Goal: Check status: Check status

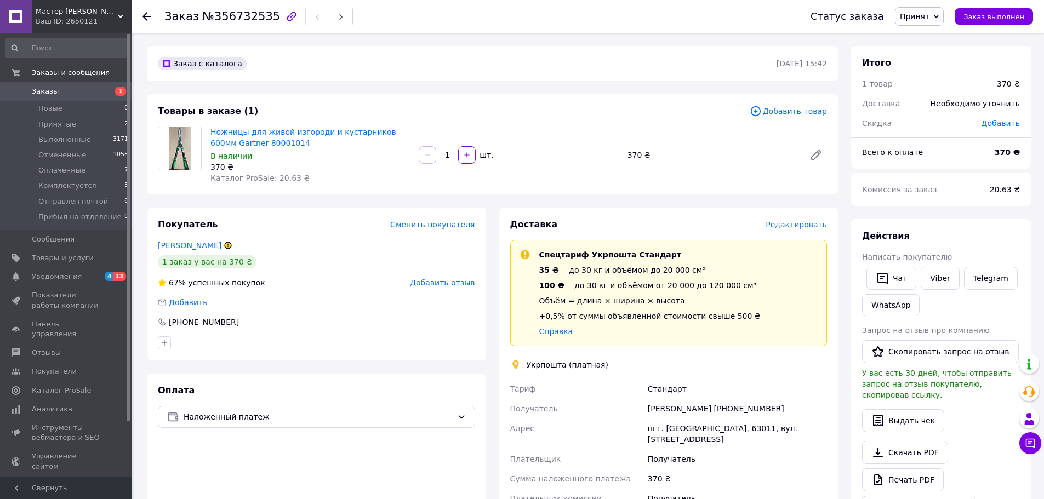
click at [85, 93] on span "Заказы" at bounding box center [67, 92] width 70 height 10
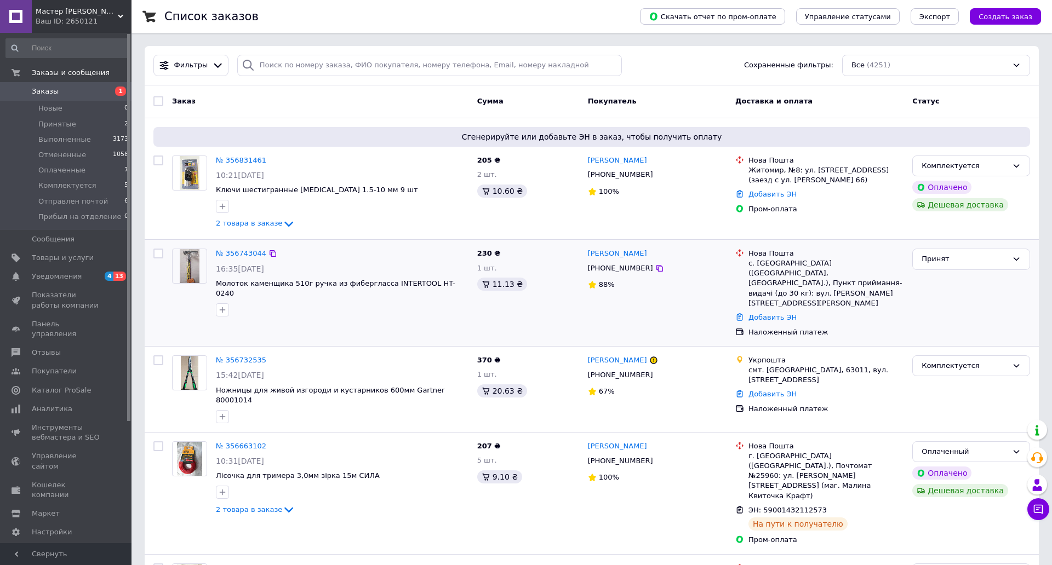
click at [680, 279] on div "88%" at bounding box center [657, 285] width 139 height 15
click at [240, 254] on link "№ 356743044" at bounding box center [241, 253] width 50 height 8
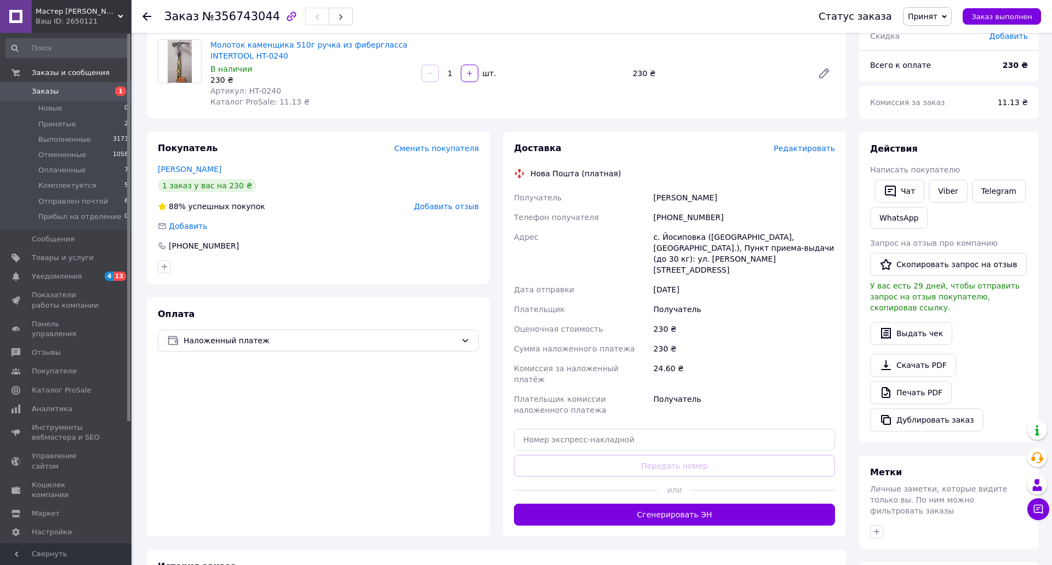
scroll to position [110, 0]
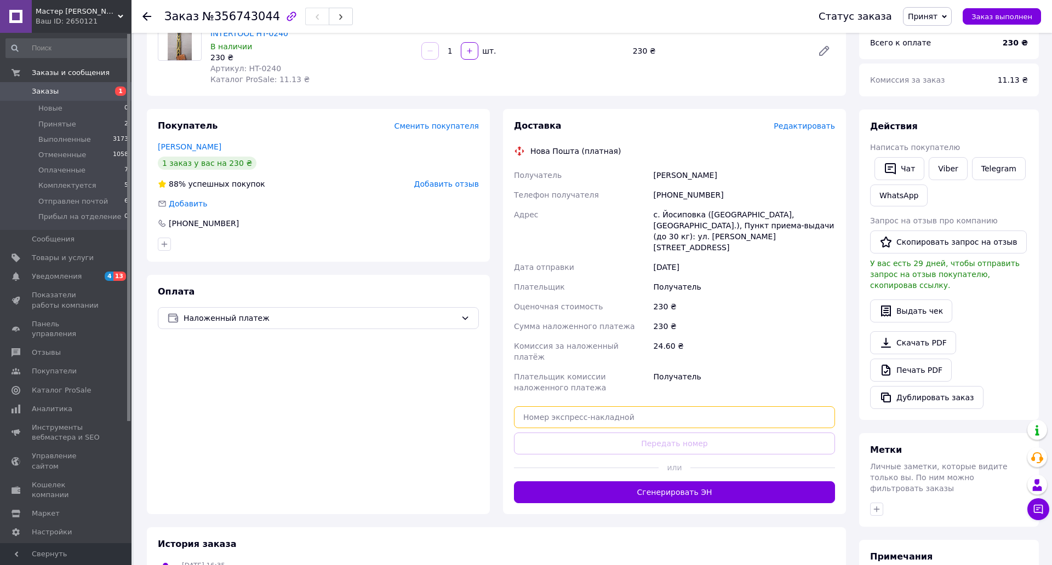
click at [629, 407] on input "text" at bounding box center [674, 418] width 321 height 22
click at [625, 407] on input "590014" at bounding box center [674, 418] width 321 height 22
click at [649, 407] on input "5900143" at bounding box center [674, 418] width 321 height 22
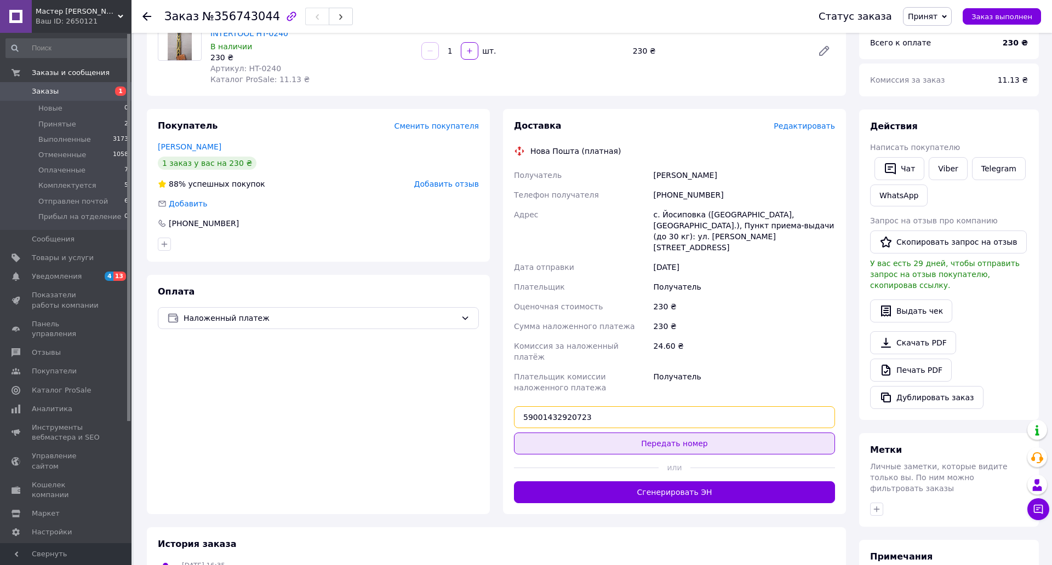
type input "59001432920723"
click at [645, 433] on button "Передать номер" at bounding box center [674, 444] width 321 height 22
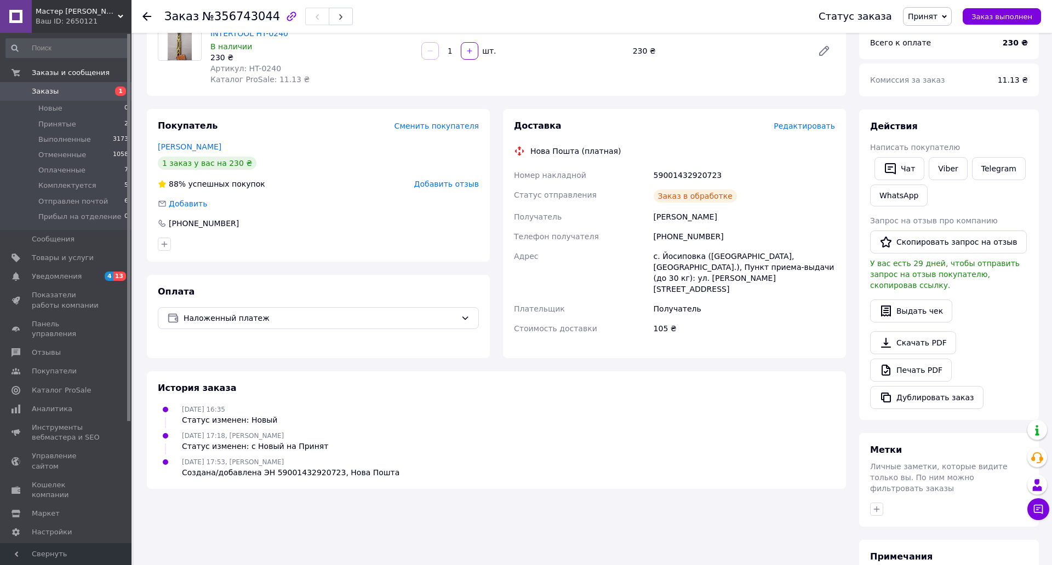
click at [89, 88] on span "Заказы" at bounding box center [67, 92] width 70 height 10
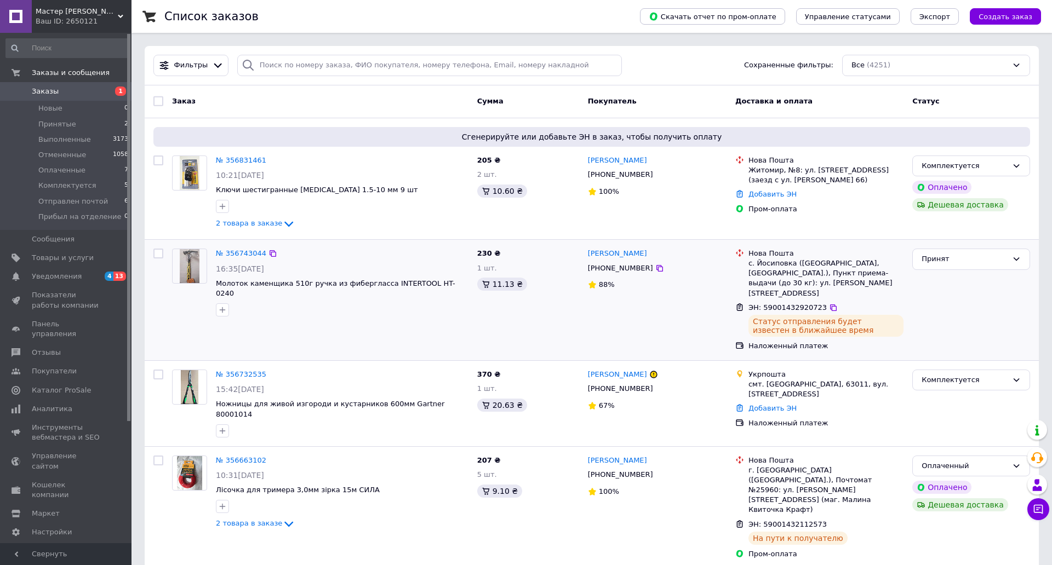
click at [649, 346] on div "Святослав Суханіцький +380989169595 88%" at bounding box center [656, 300] width 147 height 112
click at [236, 160] on link "№ 356831461" at bounding box center [241, 160] width 50 height 8
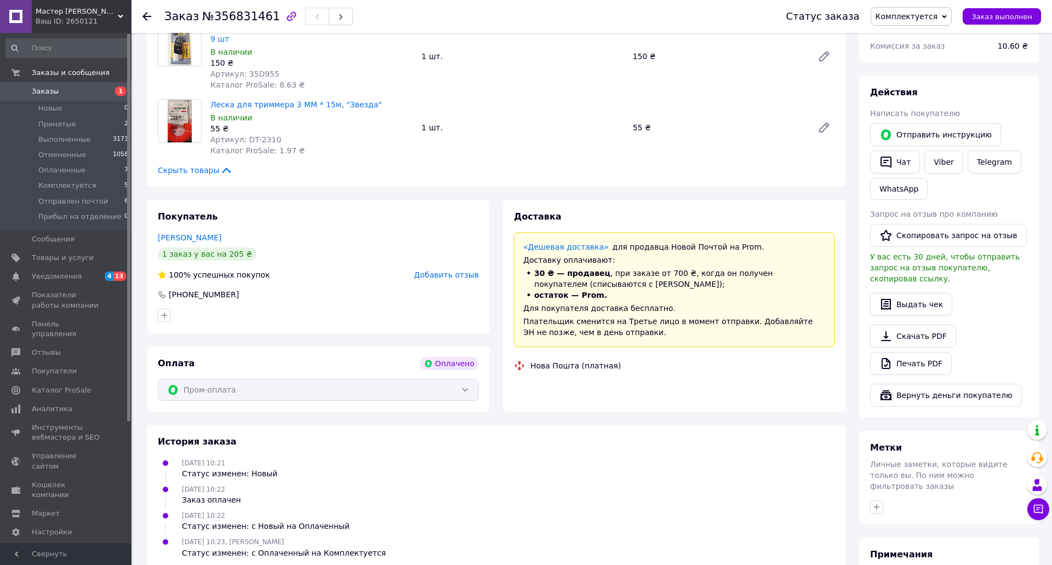
scroll to position [313, 0]
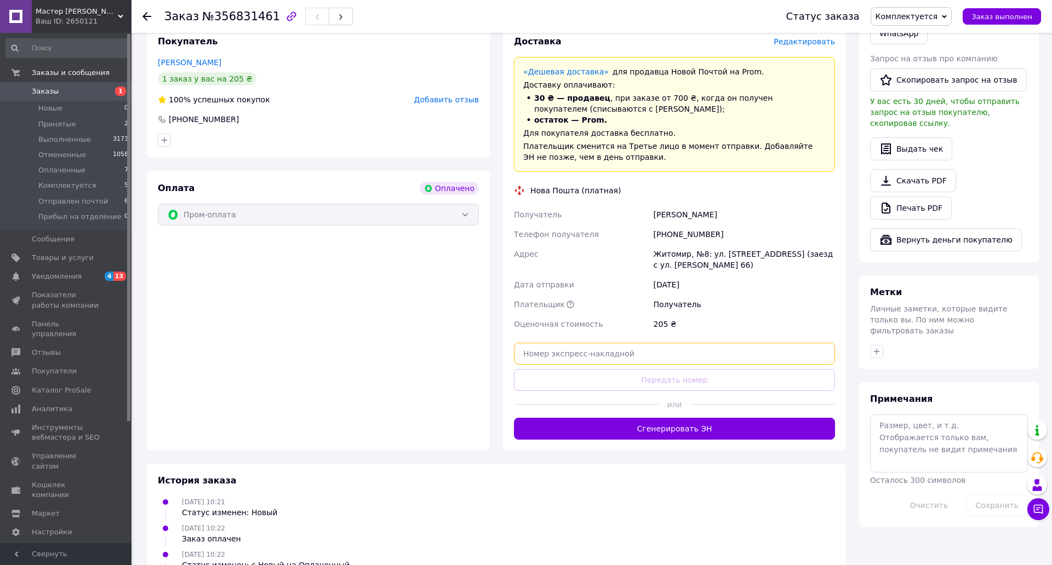
click at [568, 343] on input "text" at bounding box center [674, 354] width 321 height 22
click at [620, 343] on input "text" at bounding box center [674, 354] width 321 height 22
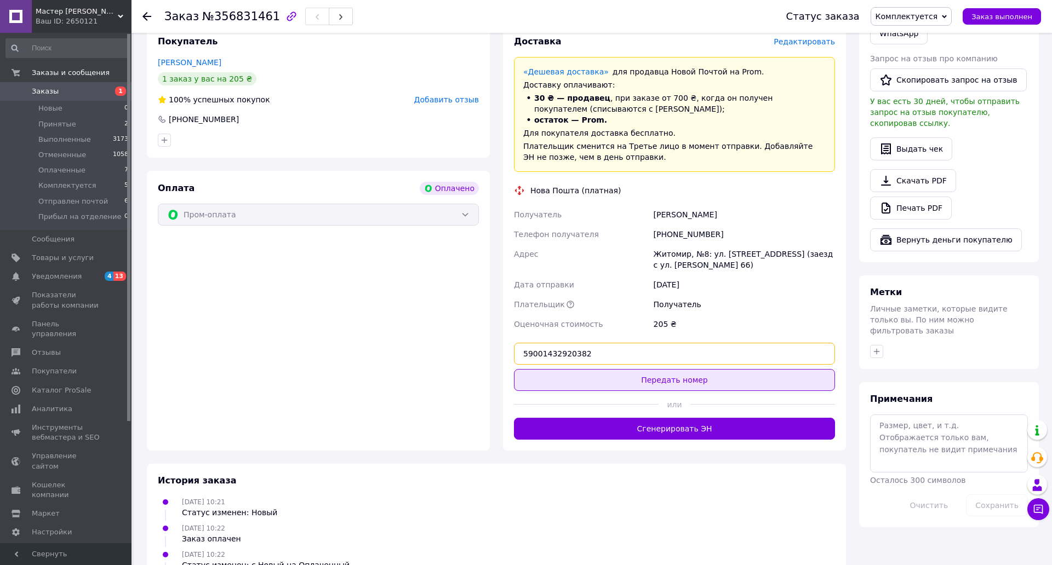
type input "59001432920382"
click at [616, 374] on button "Передать номер" at bounding box center [674, 380] width 321 height 22
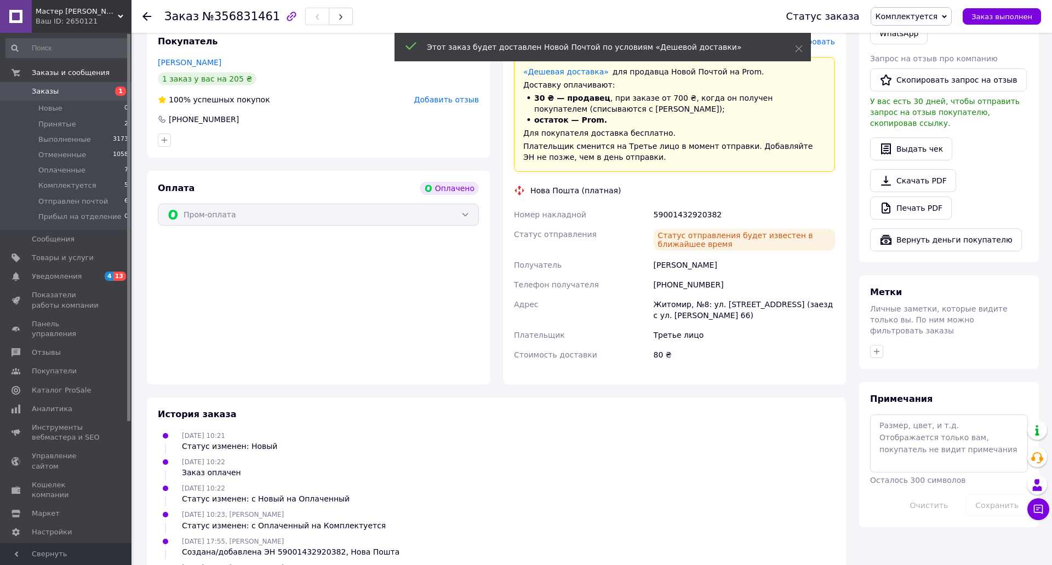
click at [93, 93] on span "Заказы" at bounding box center [67, 92] width 70 height 10
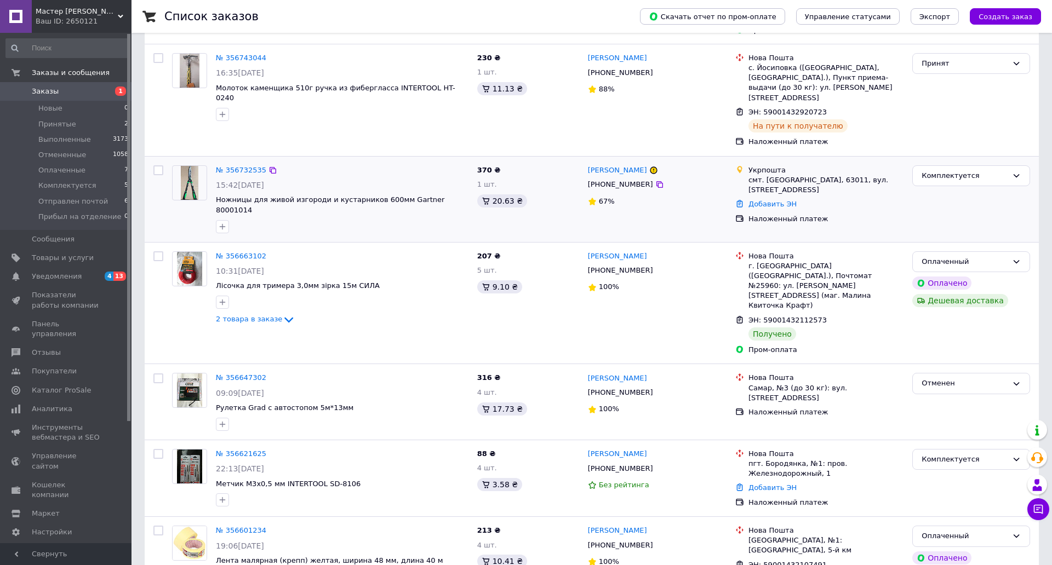
scroll to position [219, 0]
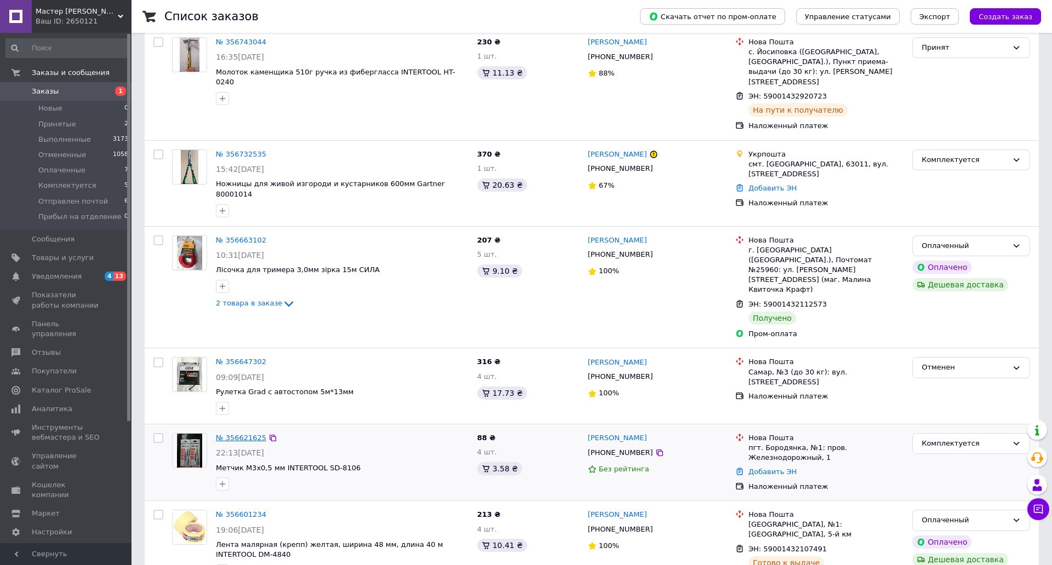
click at [229, 434] on link "№ 356621625" at bounding box center [241, 438] width 50 height 8
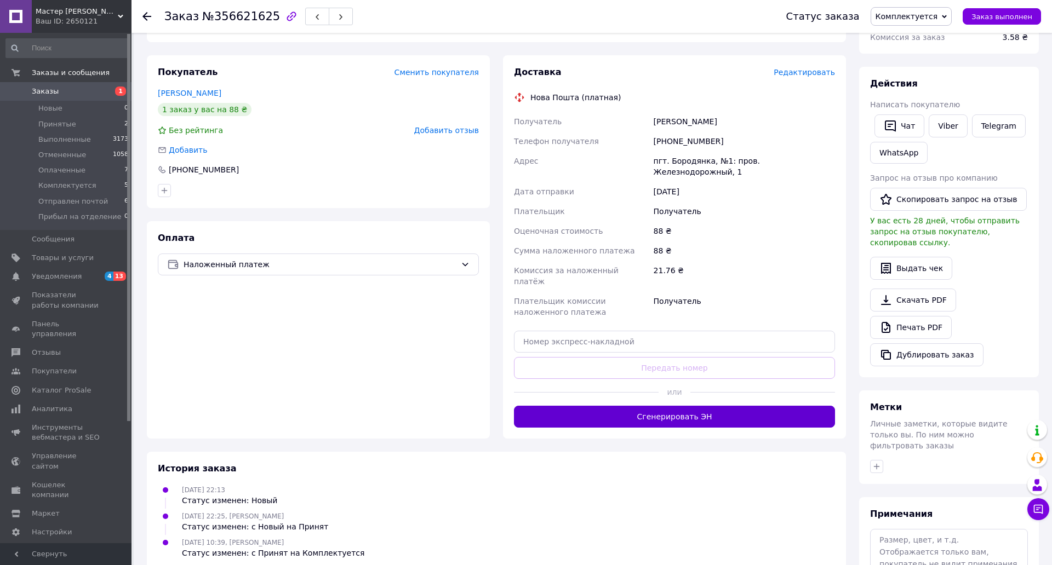
scroll to position [164, 0]
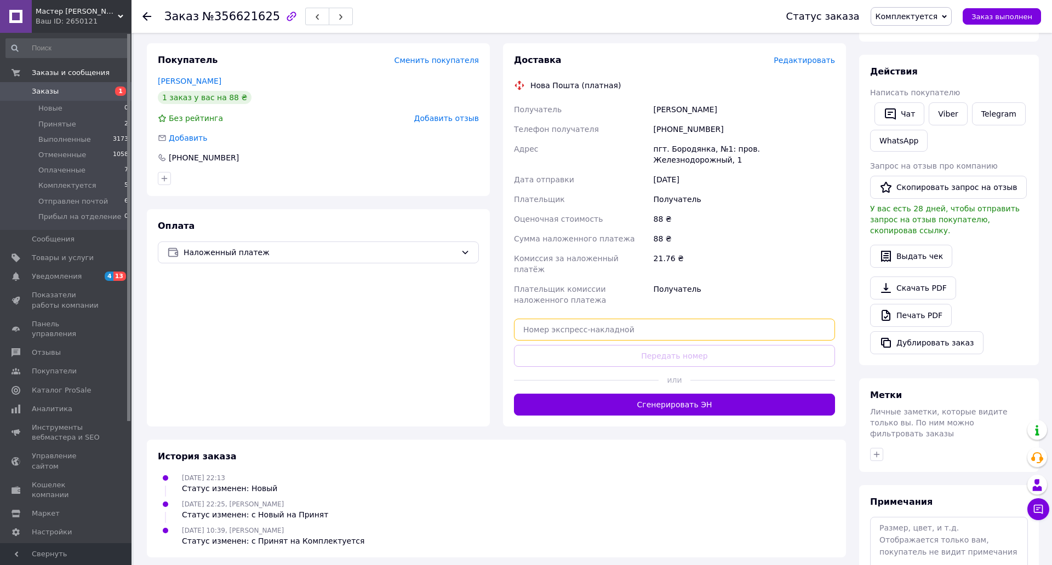
click at [605, 319] on input "text" at bounding box center [674, 330] width 321 height 22
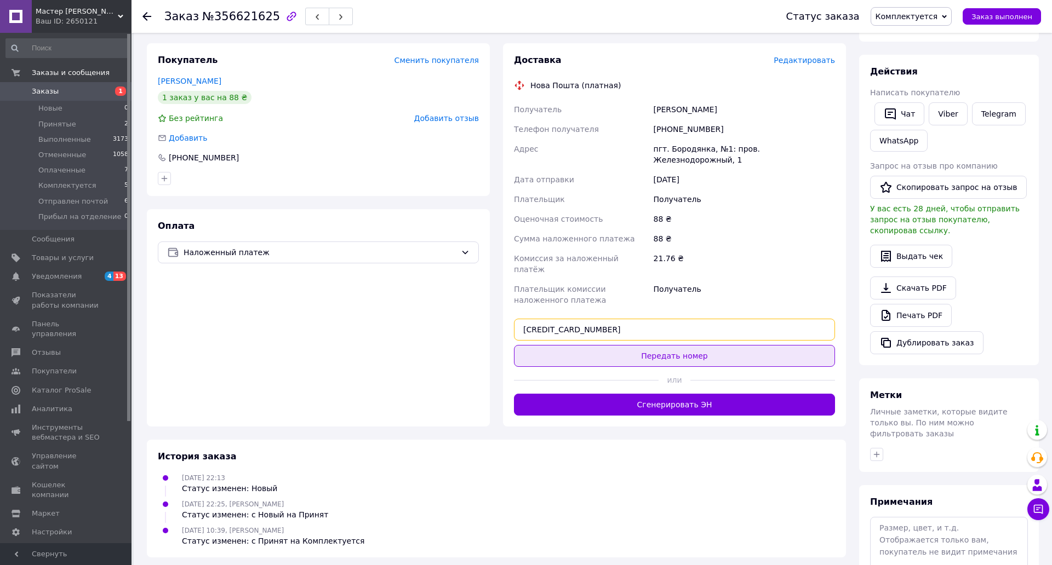
type input "59001432919569"
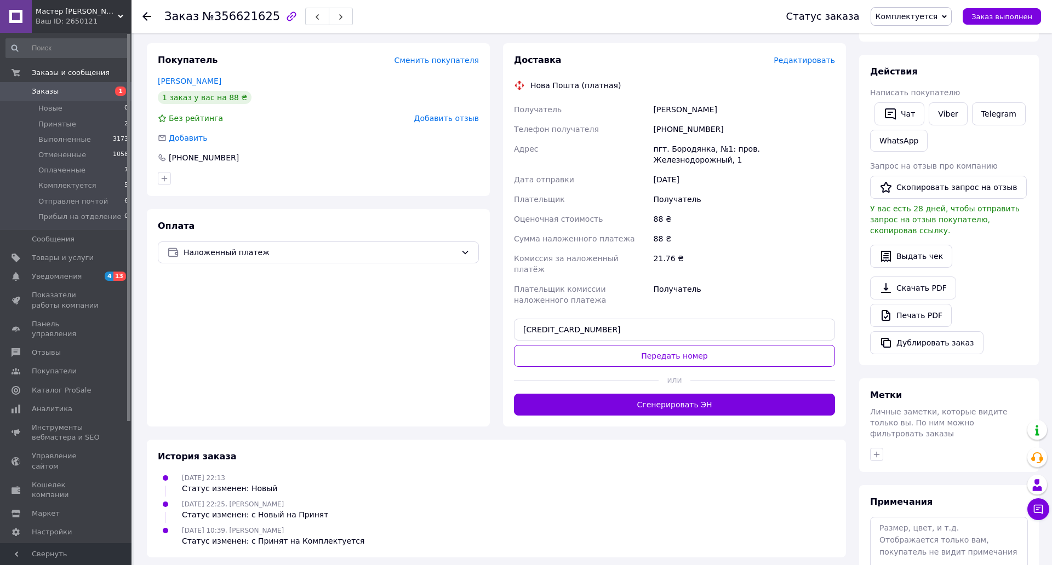
click at [653, 345] on button "Передать номер" at bounding box center [674, 356] width 321 height 22
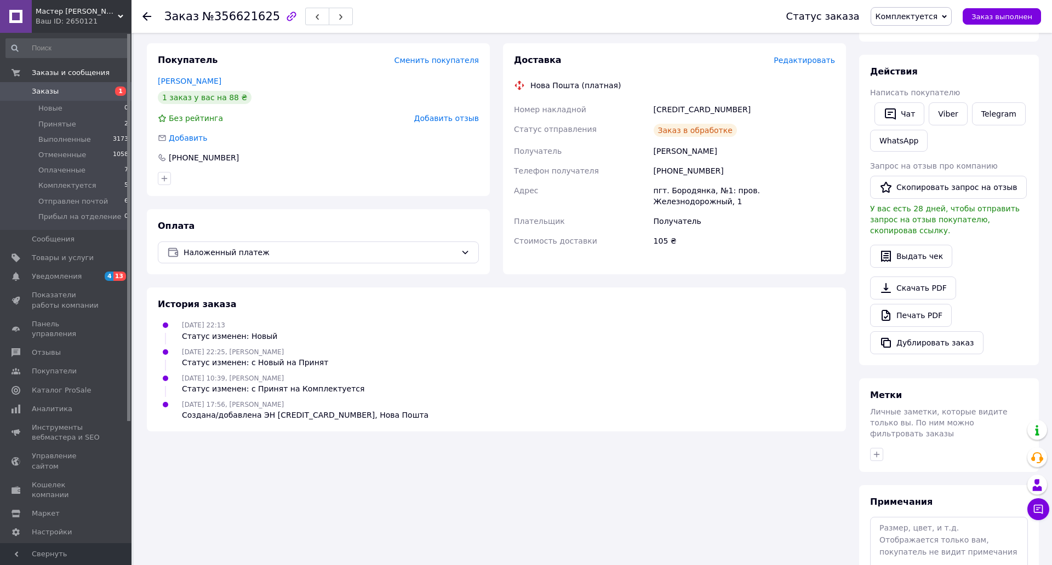
click at [97, 92] on span "Заказы" at bounding box center [67, 92] width 70 height 10
